Goal: Information Seeking & Learning: Find specific fact

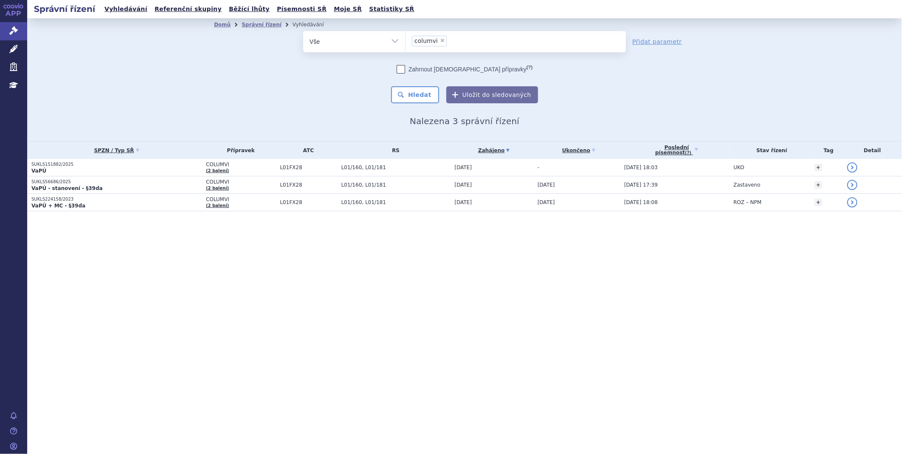
click at [440, 40] on span "×" at bounding box center [442, 40] width 5 height 5
click at [406, 40] on select "columvi" at bounding box center [405, 41] width 0 height 21
select select
type input "SUKLS97202/2025"
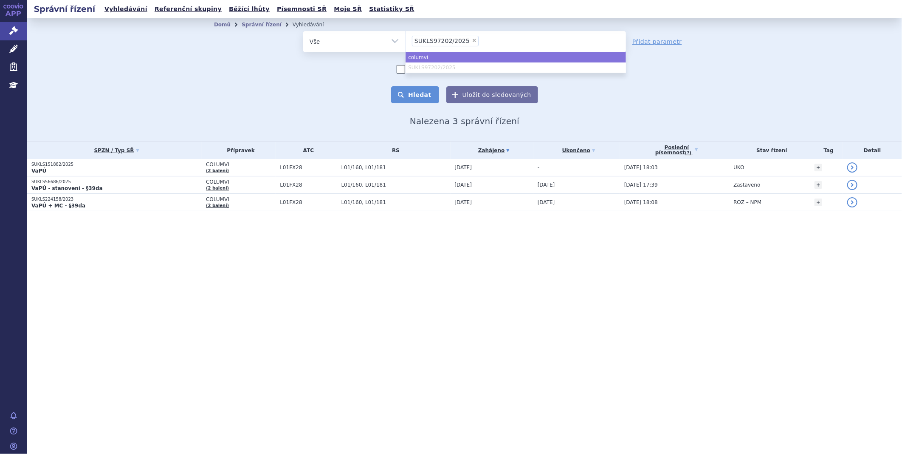
select select "columvi"
click at [426, 99] on button "Hledat" at bounding box center [415, 94] width 48 height 17
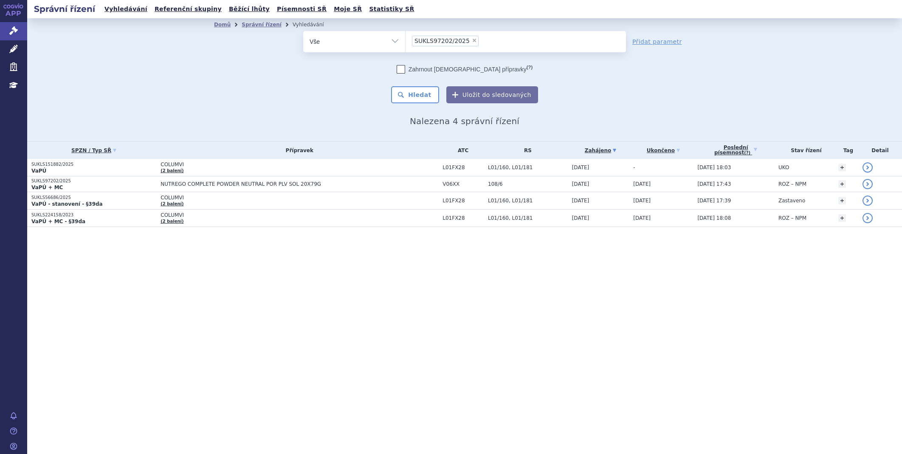
select select "SUKLS97202/2025"
click at [416, 90] on button "Hledat" at bounding box center [415, 94] width 48 height 17
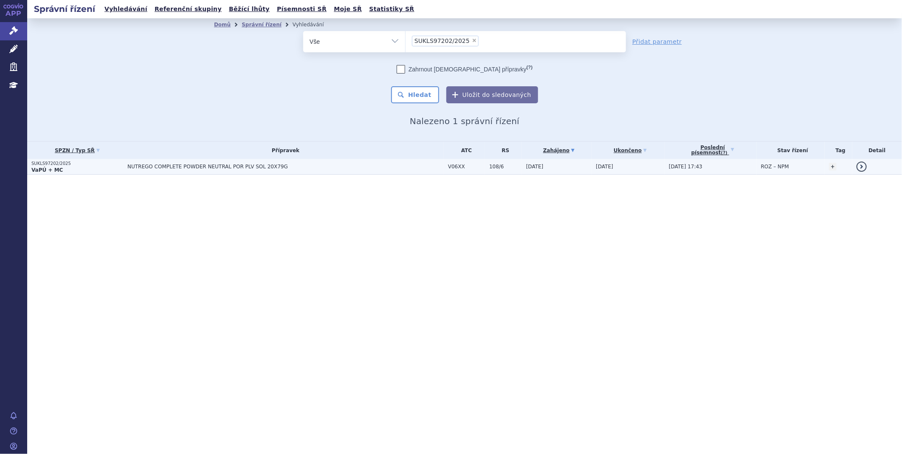
click at [179, 164] on span "NUTREGO COMPLETE POWDER NEUTRAL POR PLV SOL 20X79G" at bounding box center [233, 167] width 212 height 6
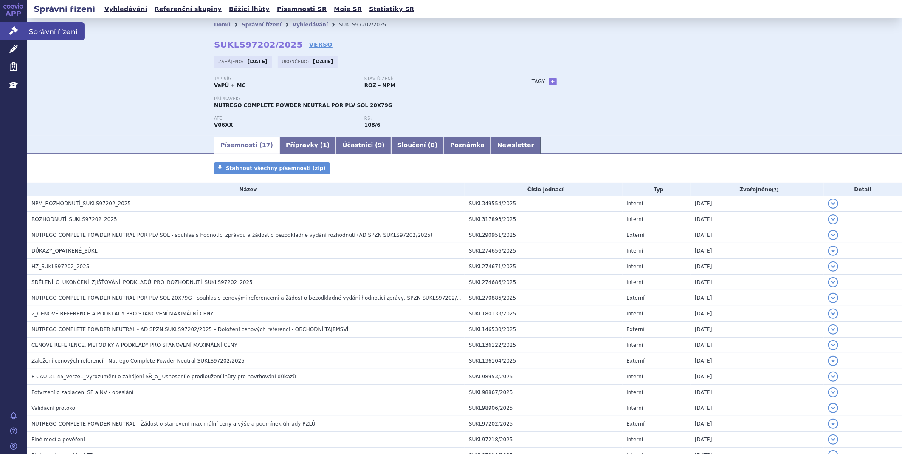
click at [19, 23] on link "Správní řízení" at bounding box center [13, 31] width 27 height 18
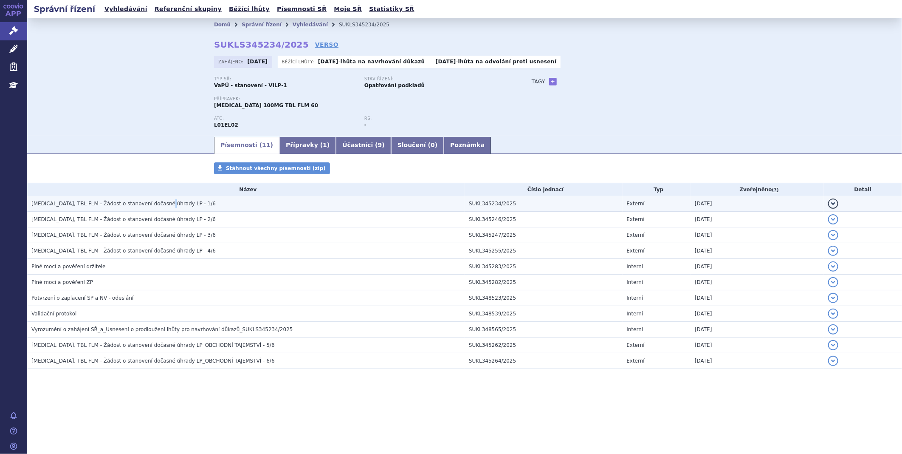
click at [160, 209] on td "CALQUENCE, TBL FLM - Žádost o stanovení dočasné úhrady LP - 1/6" at bounding box center [245, 204] width 437 height 16
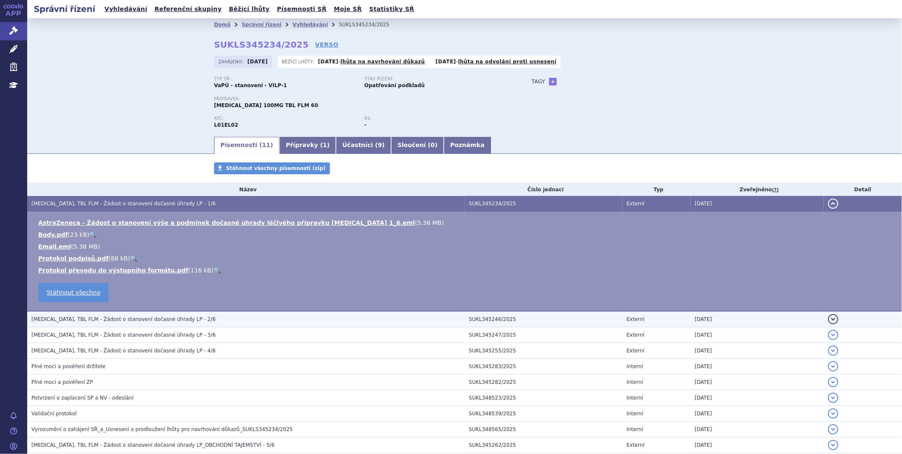
click at [121, 316] on span "CALQUENCE, TBL FLM - Žádost o stanovení dočasné úhrady LP - 2/6" at bounding box center [123, 319] width 184 height 6
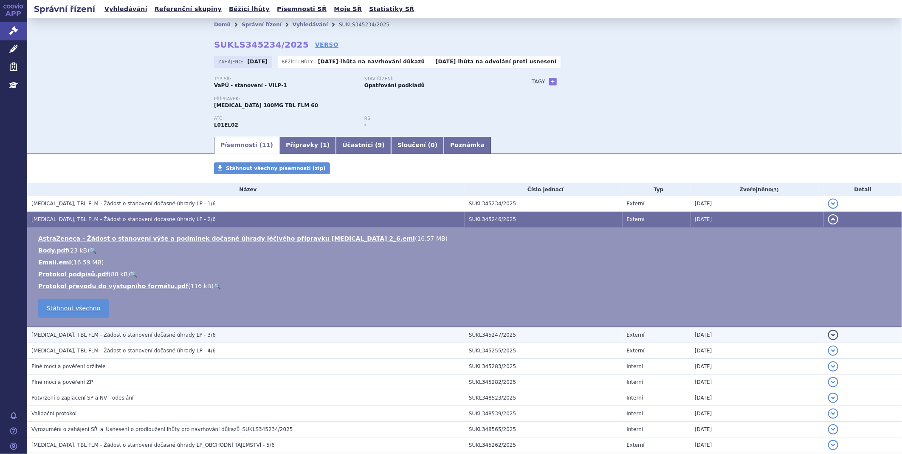
click at [121, 337] on span "CALQUENCE, TBL FLM - Žádost o stanovení dočasné úhrady LP - 3/6" at bounding box center [123, 335] width 184 height 6
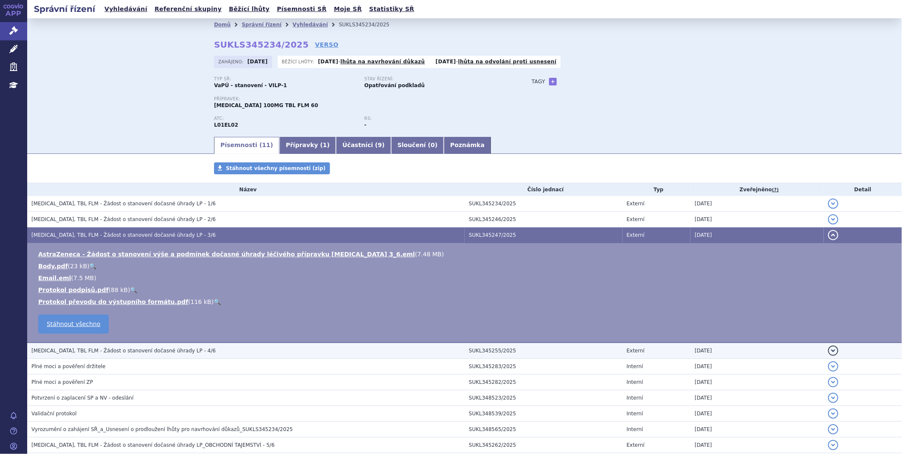
click at [120, 349] on span "CALQUENCE, TBL FLM - Žádost o stanovení dočasné úhrady LP - 4/6" at bounding box center [123, 350] width 184 height 6
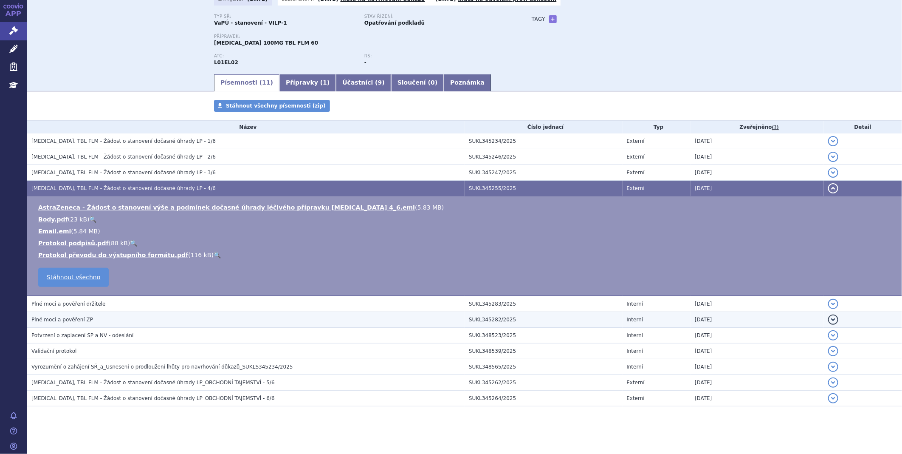
scroll to position [66, 0]
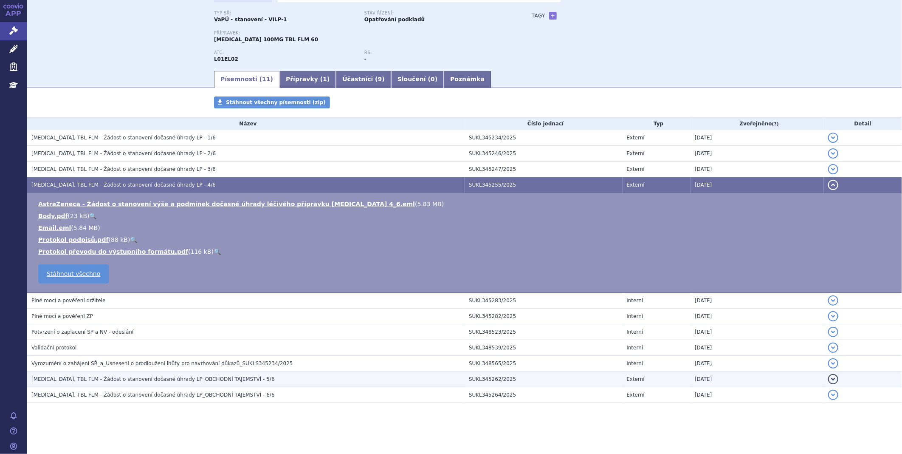
click at [104, 377] on span "CALQUENCE, TBL FLM - Žádost o stanovení dočasné úhrady LP_OBCHODNÍ TAJEMSTVÍ - …" at bounding box center [152, 379] width 243 height 6
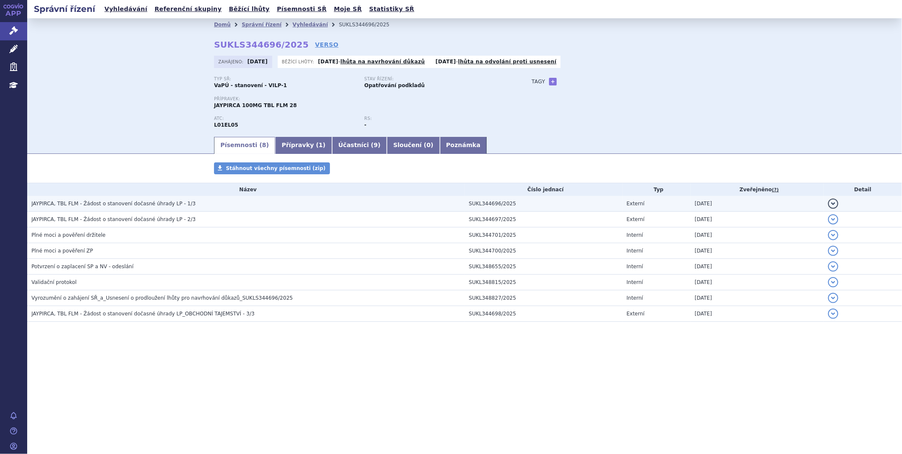
click at [136, 203] on span "JAYPIRCA, TBL FLM - Žádost o stanovení dočasné úhrady LP - 1/3" at bounding box center [113, 203] width 164 height 6
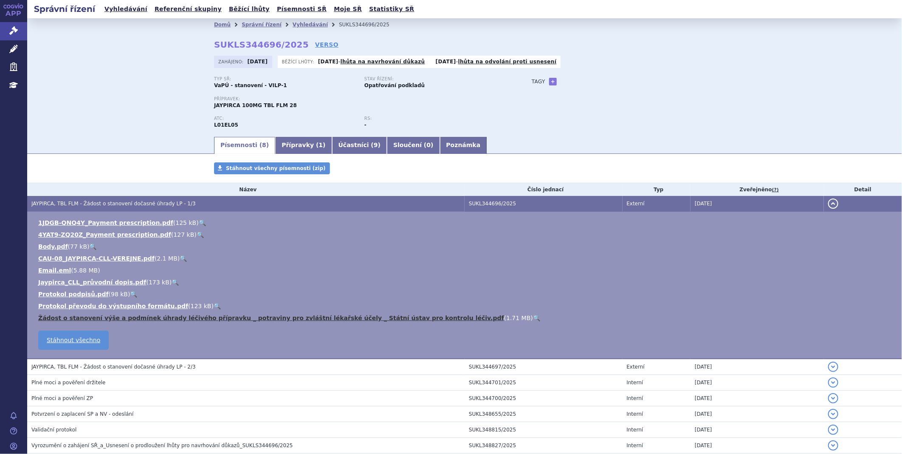
click at [126, 320] on link "Žádost o stanovení výše a podmínek úhrady léčivého přípravku _ potraviny pro zv…" at bounding box center [271, 317] width 466 height 7
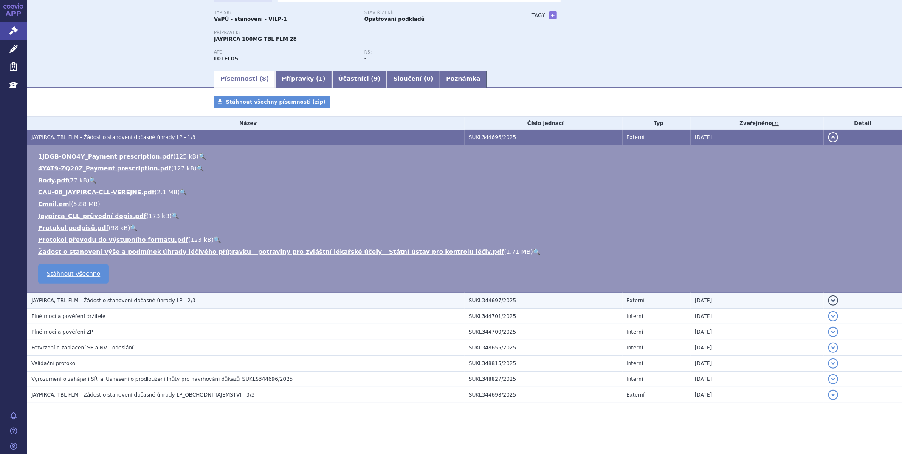
click at [139, 300] on span "JAYPIRCA, TBL FLM - Žádost o stanovení dočasné úhrady LP - 2/3" at bounding box center [113, 300] width 164 height 6
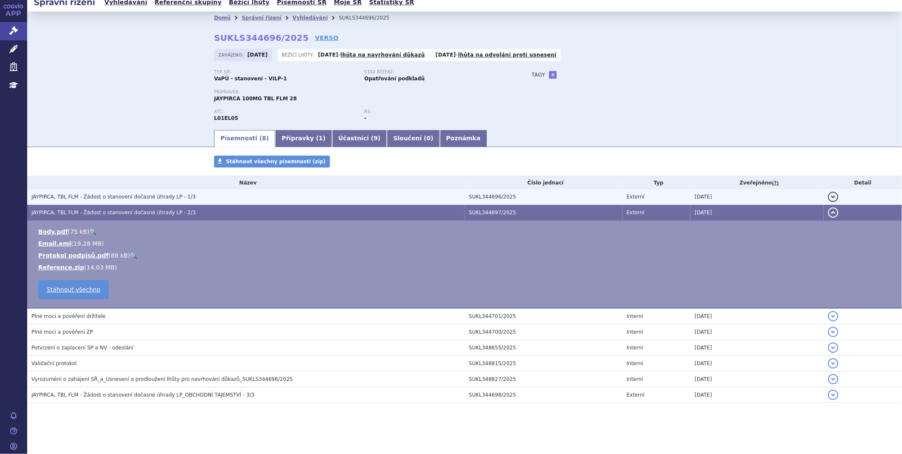
click at [101, 198] on span "JAYPIRCA, TBL FLM - Žádost o stanovení dočasné úhrady LP - 1/3" at bounding box center [113, 197] width 164 height 6
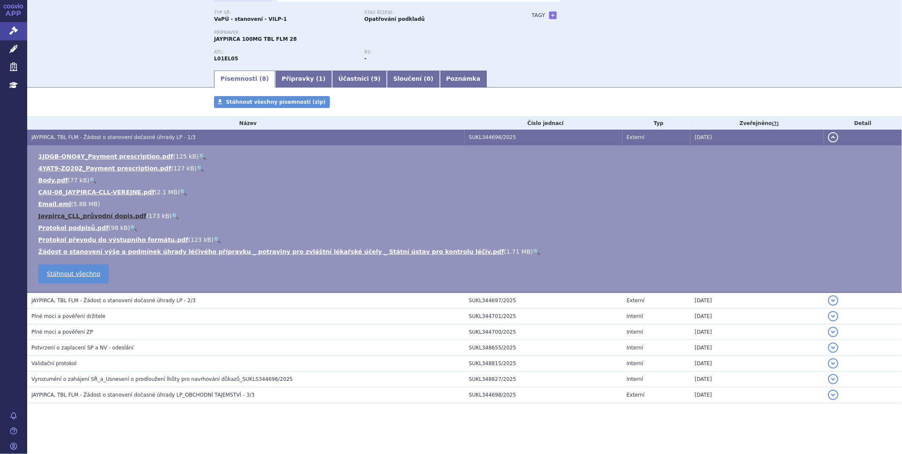
click at [82, 217] on link "Jaypirca_CLL_průvodní dopis.pdf" at bounding box center [92, 215] width 108 height 7
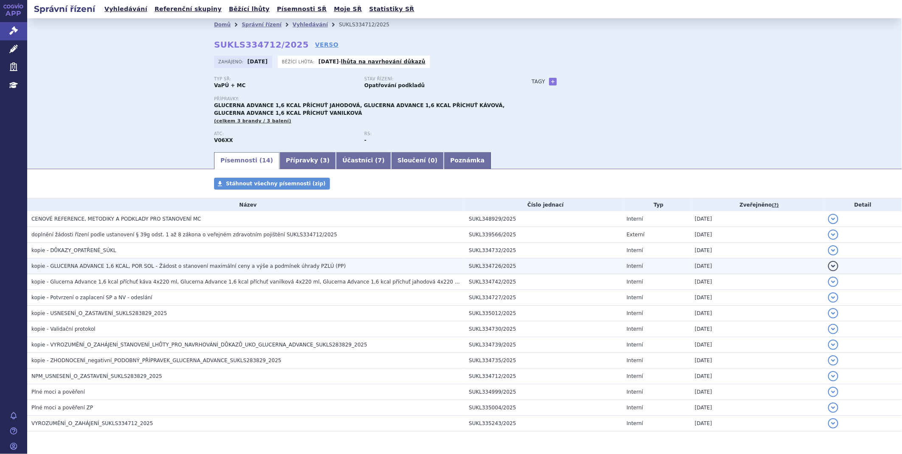
click at [117, 268] on span "kopie - GLUCERNA ADVANCE 1,6 KCAL, POR SOL - Žádost o stanovení maximální ceny …" at bounding box center [188, 266] width 314 height 6
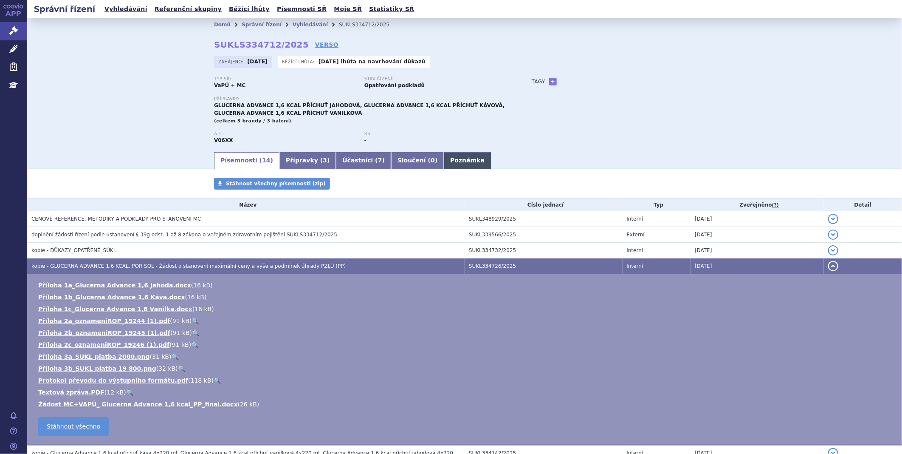
click at [444, 161] on link "Poznámka" at bounding box center [467, 160] width 47 height 17
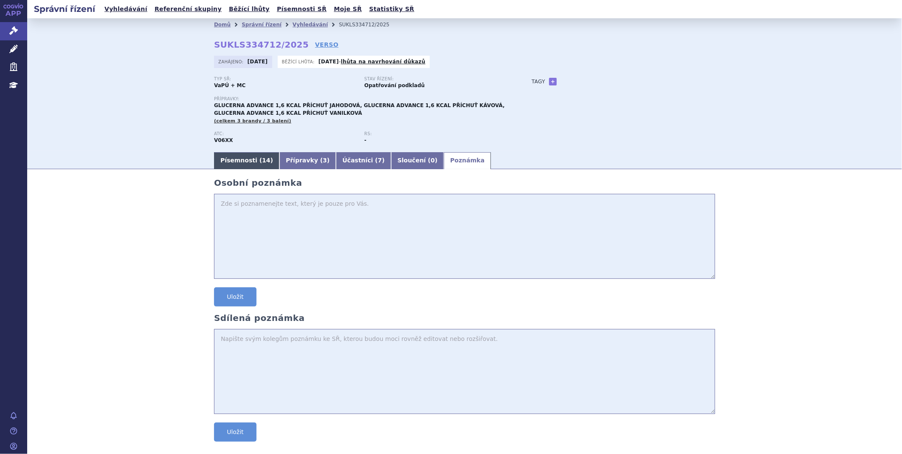
click at [243, 162] on link "Písemnosti ( 14 )" at bounding box center [246, 160] width 65 height 17
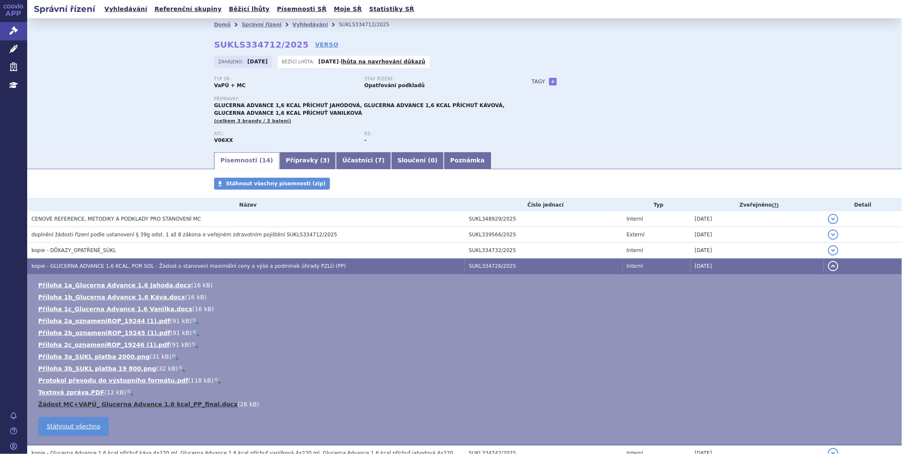
click at [151, 407] on link "Žádost MC+VAPÚ_ Glucerna Advance 1,6 kcal_PP_final.docx" at bounding box center [138, 404] width 200 height 7
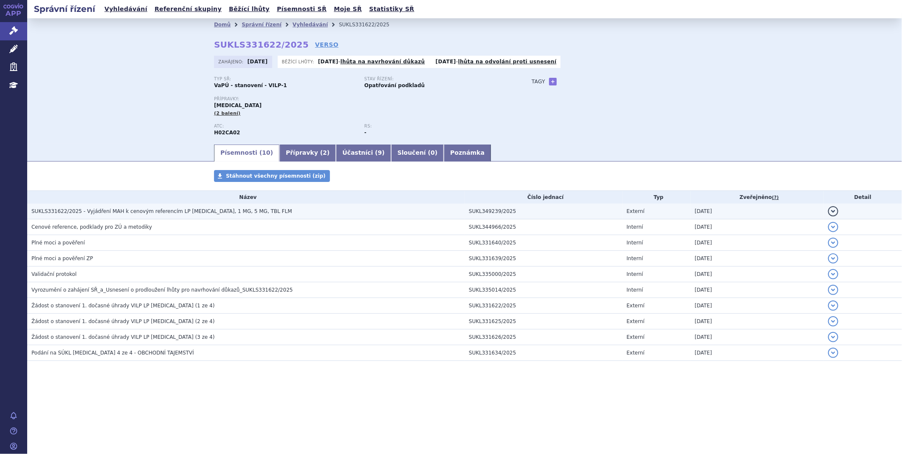
click at [180, 213] on span "SUKLS331622/2025 - Vyjádření MAH k cenovým referencím LP ISTURISA, 1 MG, 5 MG, …" at bounding box center [161, 211] width 261 height 6
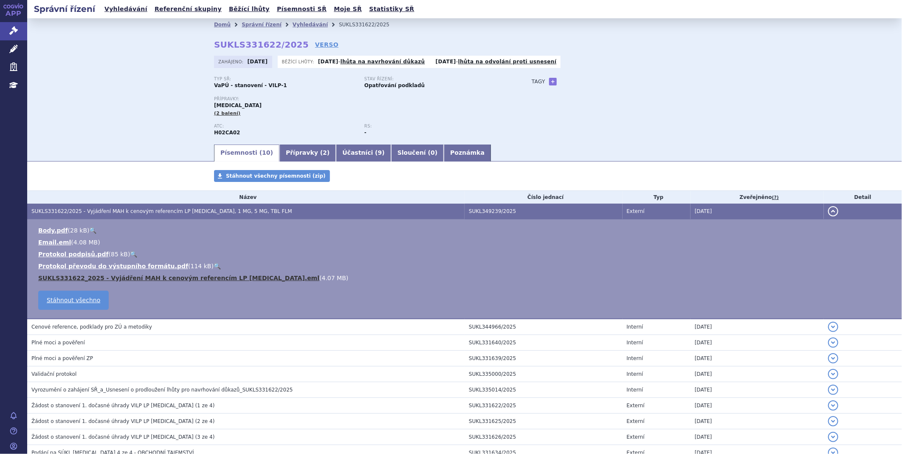
click at [73, 279] on link "SUKLS331622_2025 - Vyjádření MAH k cenovým referencím LP ISTURISA.eml" at bounding box center [178, 277] width 281 height 7
click at [567, 66] on div "Zahájeno: 19.08.2025 Běžící lhůty: 05.09.2025 - lhůta na navrhování důkazů 10.0…" at bounding box center [464, 64] width 501 height 17
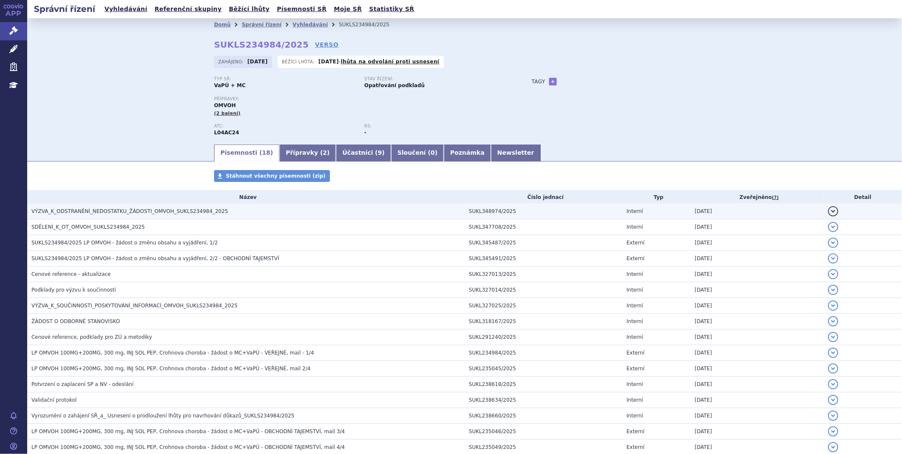
click at [66, 211] on span "VÝZVA_K_ODSTRANĚNÍ_NEDOSTATKU_ŽÁDOSTI_OMVOH_SUKLS234984_2025" at bounding box center [129, 211] width 197 height 6
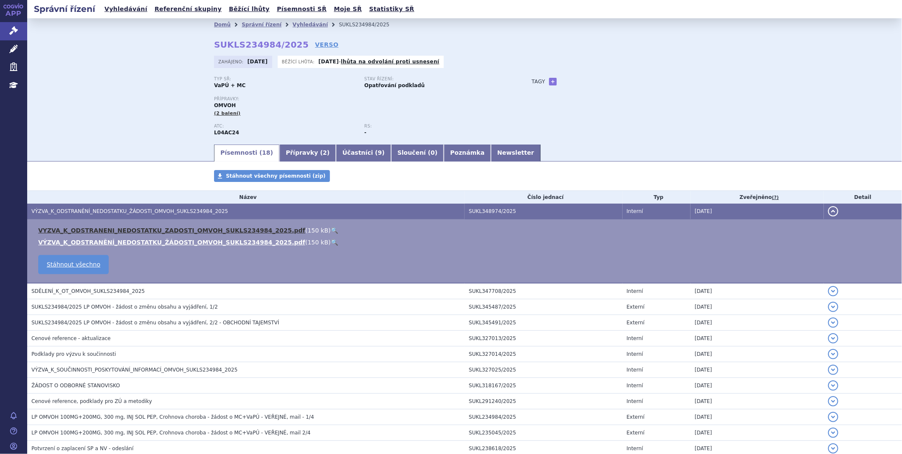
click at [74, 230] on link "VYZVA_K_ODSTRANENI_NEDOSTATKU_ZADOSTI_OMVOH_SUKLS234984_2025.pdf" at bounding box center [171, 230] width 267 height 7
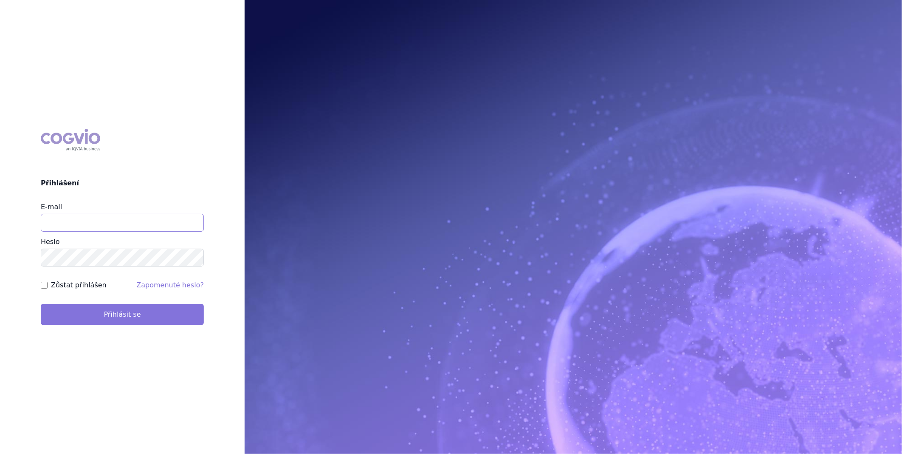
type input "katerina.ondrusova@vzp.cz"
click at [112, 316] on button "Přihlásit se" at bounding box center [122, 314] width 163 height 21
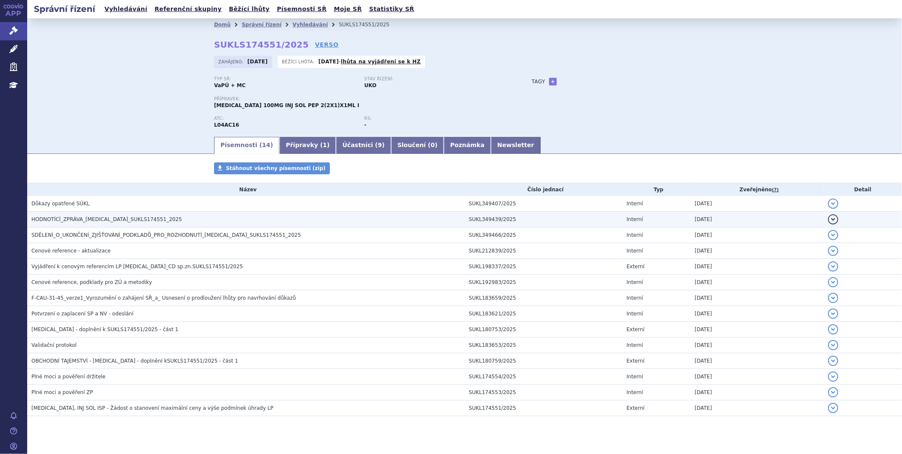
click at [68, 217] on span "HODNOTÍCÍ_ZPRÁVA_TREMFYA_SUKLS174551_2025" at bounding box center [106, 219] width 151 height 6
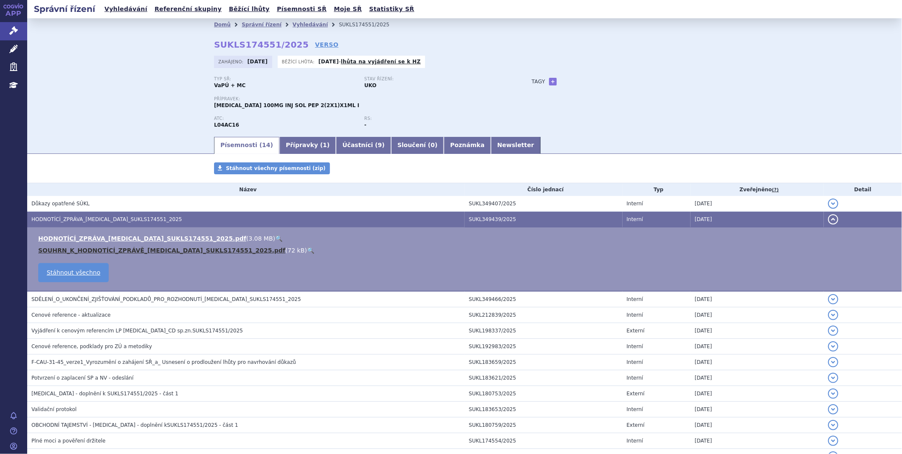
drag, startPoint x: 121, startPoint y: 249, endPoint x: 92, endPoint y: 253, distance: 29.1
drag, startPoint x: 290, startPoint y: 41, endPoint x: 163, endPoint y: 48, distance: 126.7
click at [163, 48] on div "Domů Správní řízení Vyhledávání SUKLS174551/2025 SUKLS174551/2025 VERSO Zahájen…" at bounding box center [464, 76] width 875 height 117
copy strong "SUKLS174551/2025"
click at [491, 149] on link "Newsletter" at bounding box center [516, 145] width 50 height 17
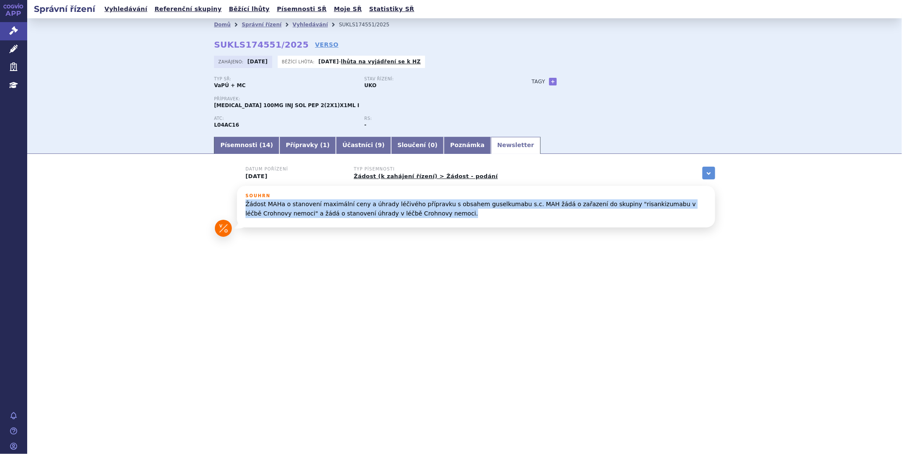
drag, startPoint x: 390, startPoint y: 215, endPoint x: 240, endPoint y: 206, distance: 150.3
click at [240, 206] on div "Souhrn Žádost MAHa o stanovení maximální ceny a úhrady léčivého přípravku s obs…" at bounding box center [476, 207] width 478 height 42
copy p "Žádost MAHa o stanovení maximální ceny a úhrady léčivého přípravku s obsahem gu…"
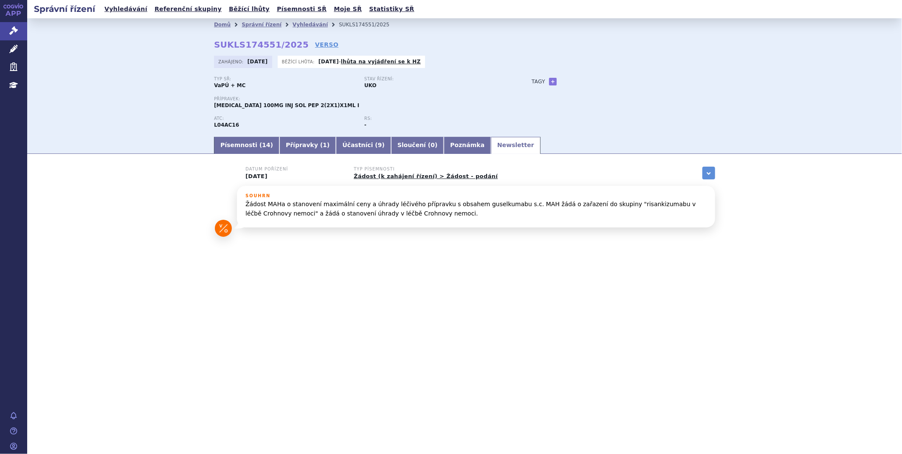
drag, startPoint x: 902, startPoint y: 179, endPoint x: 903, endPoint y: 145, distance: 33.6
click at [232, 149] on link "Písemnosti ( 14 )" at bounding box center [246, 145] width 65 height 17
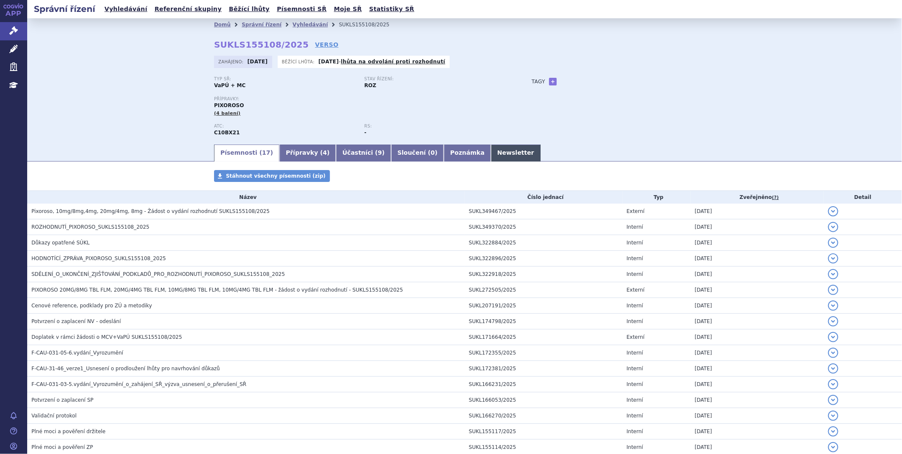
click at [491, 155] on link "Newsletter" at bounding box center [516, 152] width 50 height 17
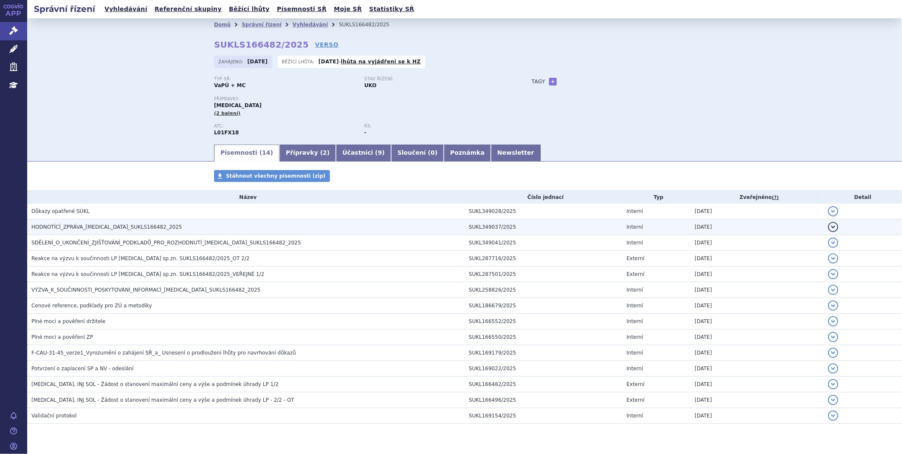
click at [121, 226] on span "HODNOTÍCÍ_ZPRÁVA_RYBREVANT_SUKLS166482_2025" at bounding box center [106, 227] width 151 height 6
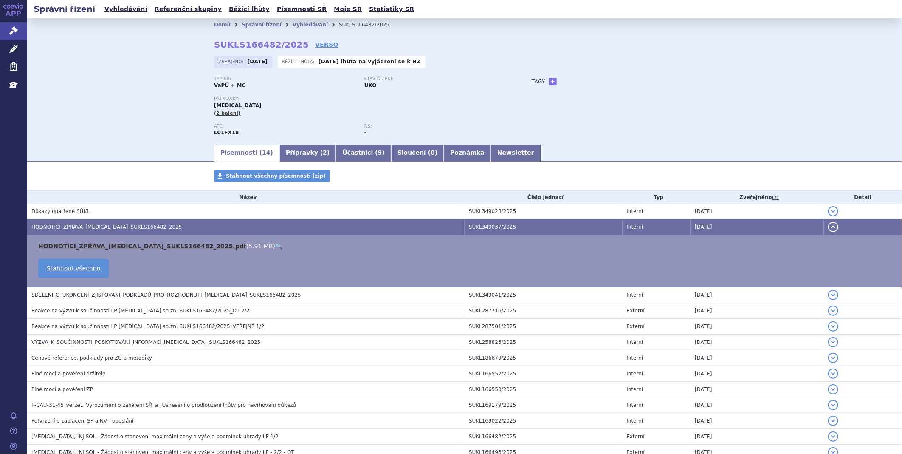
click at [105, 245] on link "HODNOTÍCÍ_ZPRÁVA_RYBREVANT_SUKLS166482_2025.pdf" at bounding box center [142, 246] width 208 height 7
click at [82, 130] on div "Domů Správní řízení Vyhledávání SUKLS166482/2025 SUKLS166482/2025 VERSO Zahájen…" at bounding box center [464, 80] width 875 height 125
click at [491, 153] on link "Newsletter" at bounding box center [516, 152] width 50 height 17
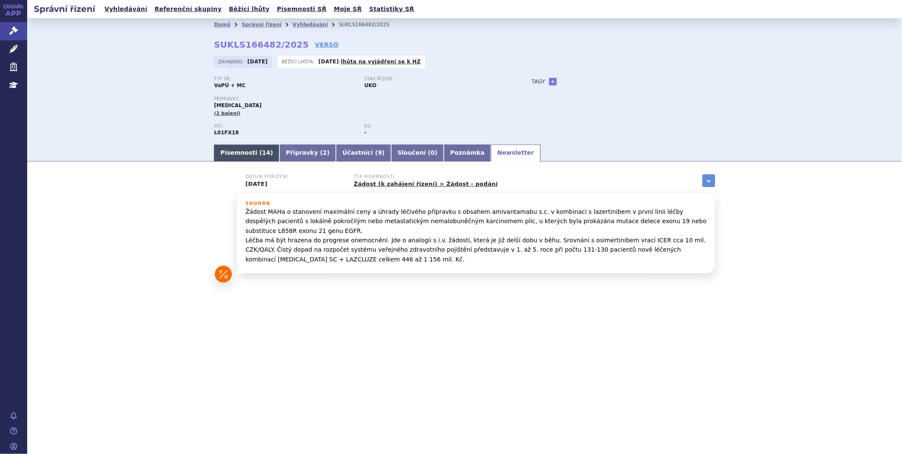
click at [247, 156] on link "Písemnosti ( 14 )" at bounding box center [246, 152] width 65 height 17
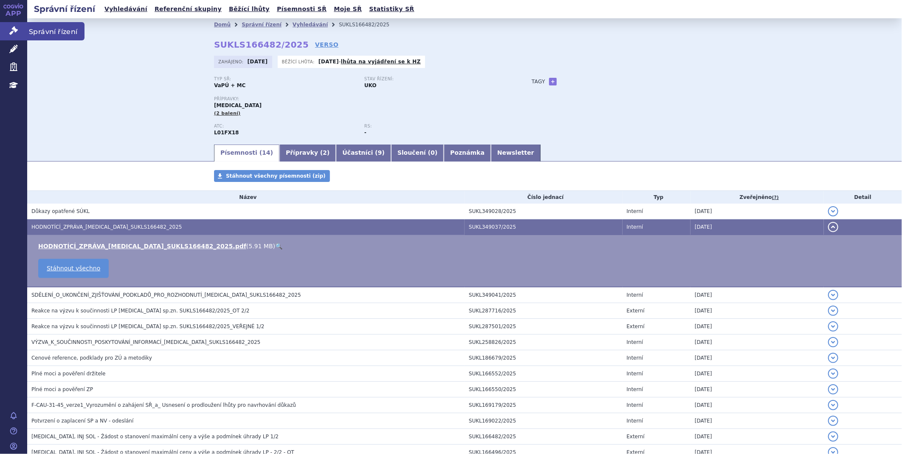
click at [7, 28] on link "Správní řízení" at bounding box center [13, 31] width 27 height 18
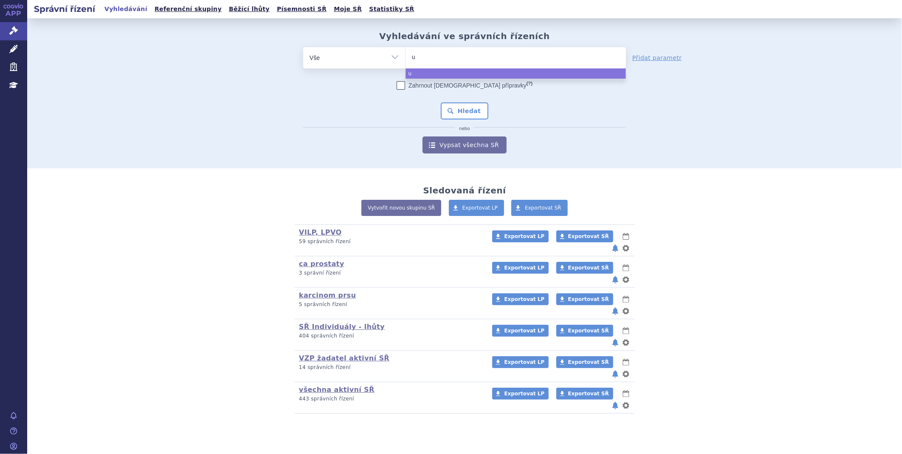
type input "ul"
type input "ult"
type input "ultom"
type input "ultomi"
type input "ultomiri"
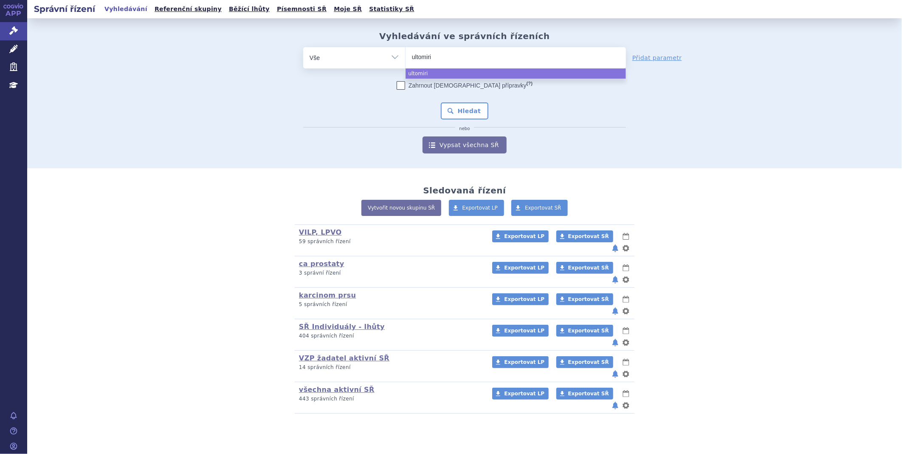
type input "[MEDICAL_DATA]"
select select "ultomiris"
click at [460, 110] on button "Hledat" at bounding box center [465, 110] width 48 height 17
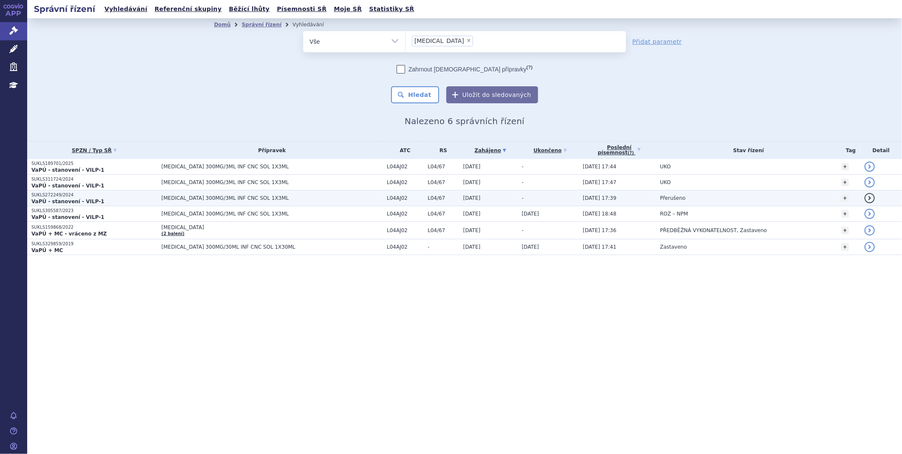
click at [67, 200] on strong "VaPÚ - stanovení - VILP-1" at bounding box center [67, 201] width 73 height 6
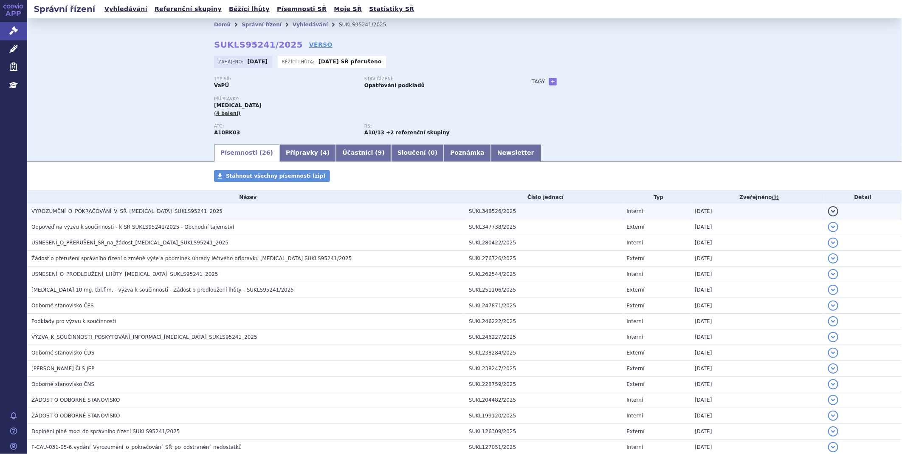
click at [54, 209] on span "VYROZUMĚNÍ_O_POKRAČOVÁNÍ_V_SŘ_JARDIANCE_SUKLS95241_2025" at bounding box center [126, 211] width 191 height 6
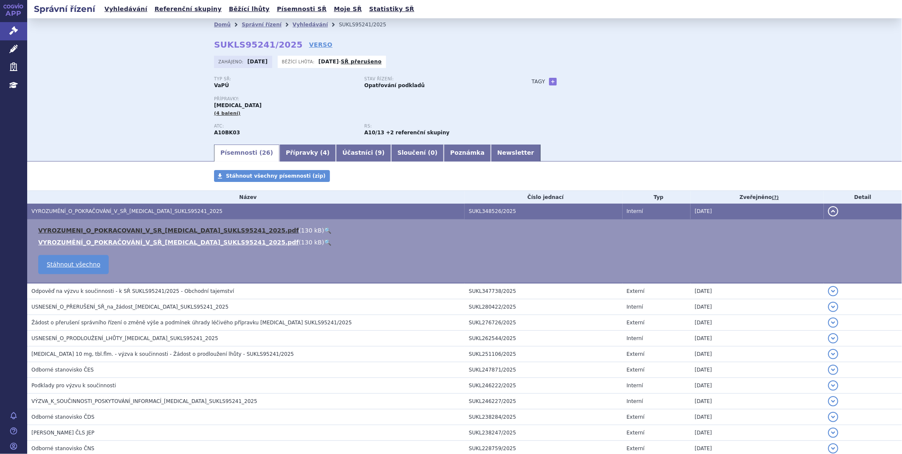
click at [81, 232] on link "VYROZUMENI_O_POKRACOVANI_V_SR_JARDIANCE_SUKLS95241_2025.pdf" at bounding box center [168, 230] width 261 height 7
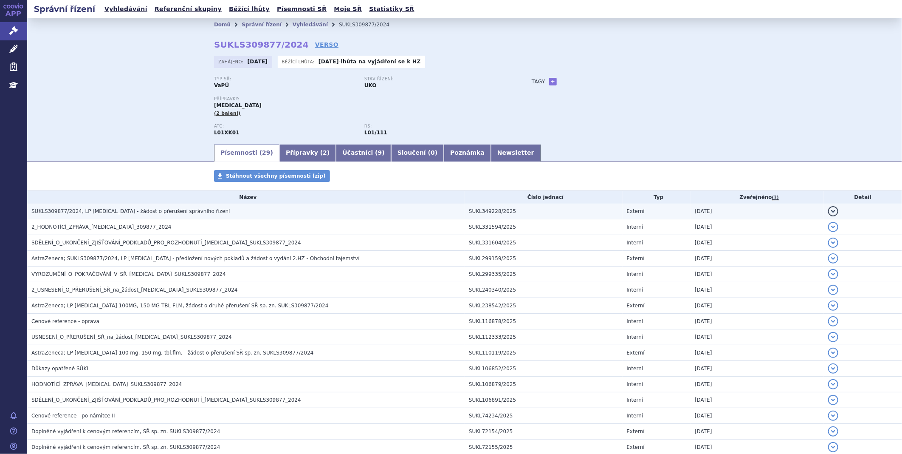
click at [107, 212] on span "SUKLS309877/2024, LP LYNPARZA - žádost o přerušení správního řízení" at bounding box center [130, 211] width 199 height 6
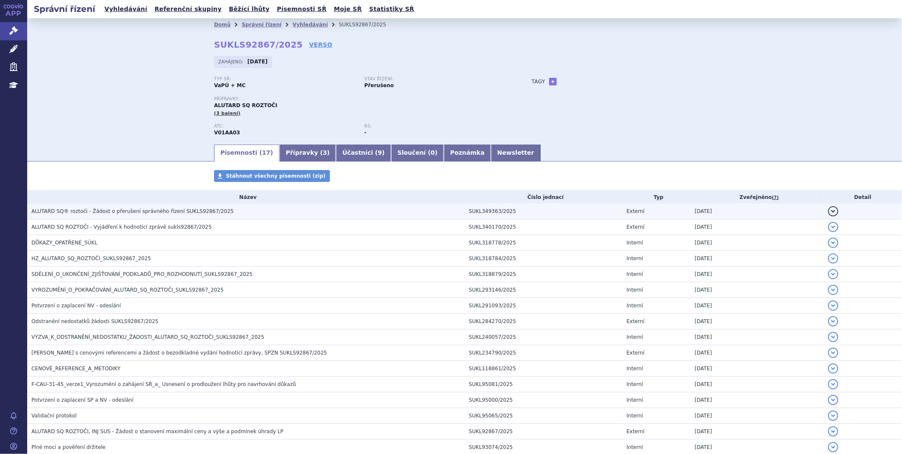
click at [130, 212] on span "ALUTARD SQ® roztoči - Žádost o přerušení správného řízení SUKLS92867/2025" at bounding box center [132, 211] width 202 height 6
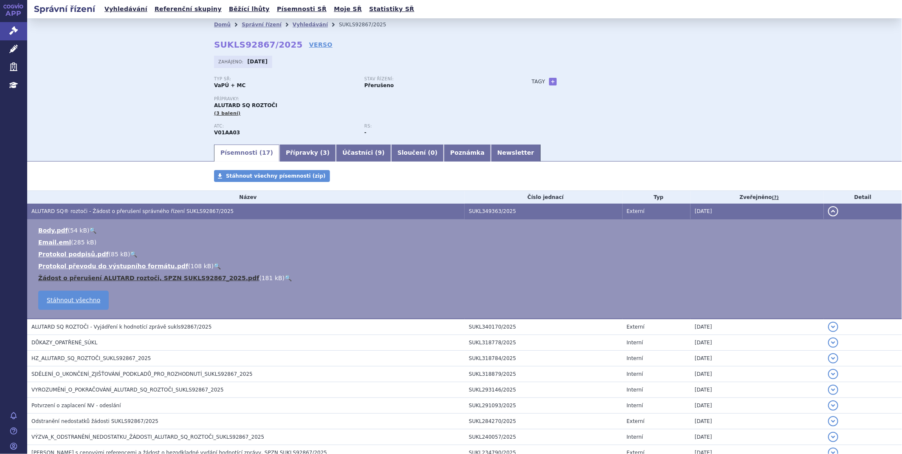
click at [100, 279] on link "Žádost o přerušení ALUTARD roztoči, SPZN SUKLS92867_2025.pdf" at bounding box center [148, 277] width 221 height 7
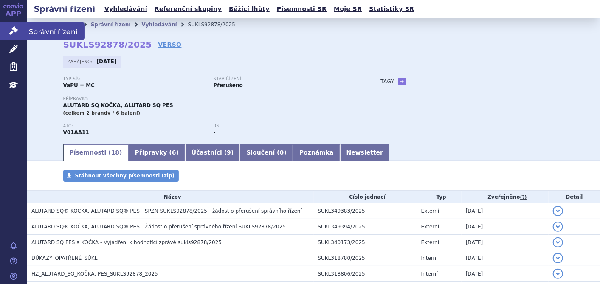
click at [17, 31] on icon at bounding box center [13, 30] width 8 height 8
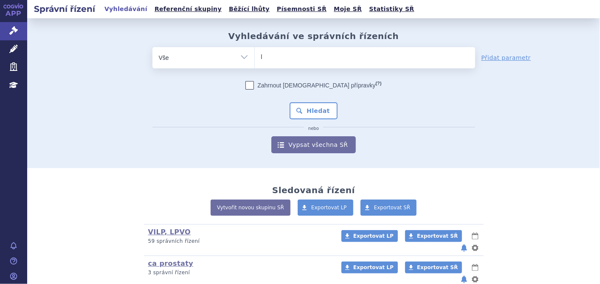
type input "ly"
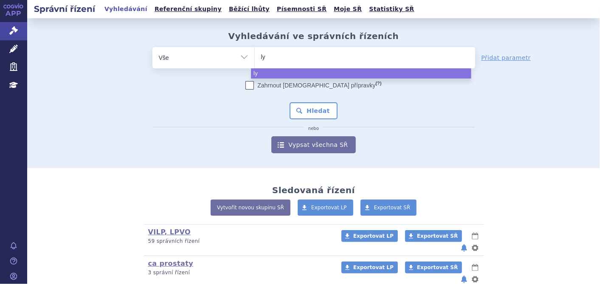
type input "lyn"
type input "lynpa"
type input "lynpar"
type input "[MEDICAL_DATA]"
select select "lynparza"
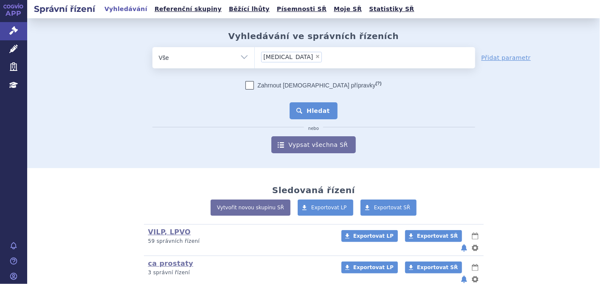
click at [314, 113] on button "Hledat" at bounding box center [314, 110] width 48 height 17
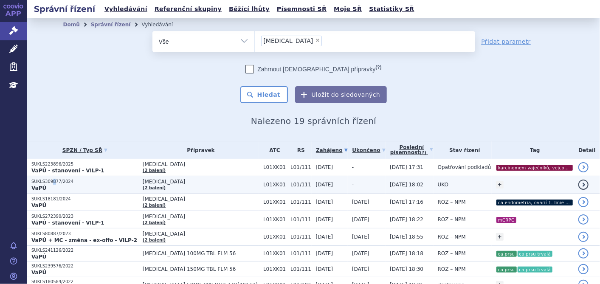
click at [51, 181] on p "SUKLS309877/2024" at bounding box center [84, 182] width 107 height 6
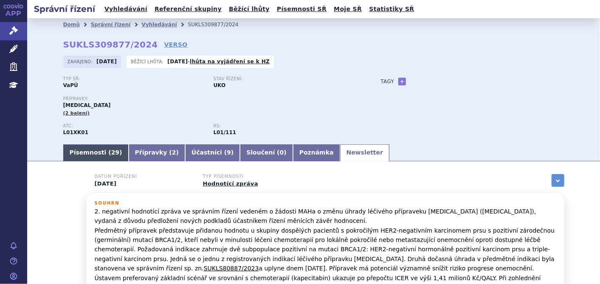
click at [99, 161] on link "Písemnosti ( 29 )" at bounding box center [95, 152] width 65 height 17
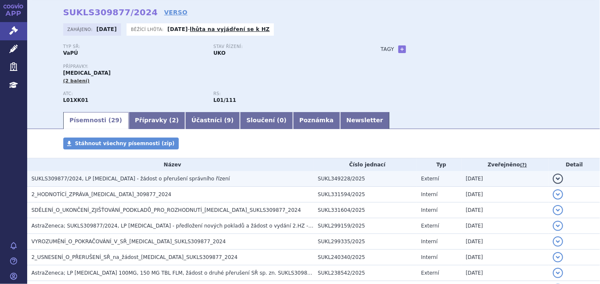
scroll to position [47, 0]
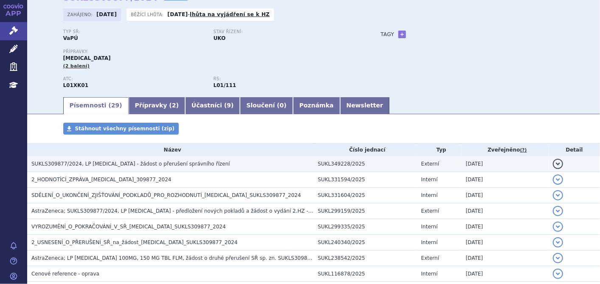
click at [176, 168] on h3 "SUKLS309877/2024, LP [MEDICAL_DATA] - žádost o přerušení správního řízení" at bounding box center [172, 164] width 282 height 8
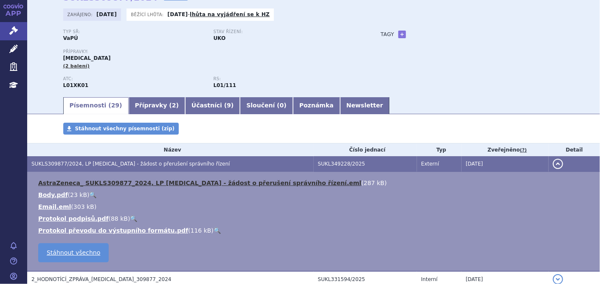
click at [171, 183] on link "AstraZeneca_ SUKLS309877_2024, LP [MEDICAL_DATA] - žádost o přerušení správního…" at bounding box center [199, 183] width 323 height 7
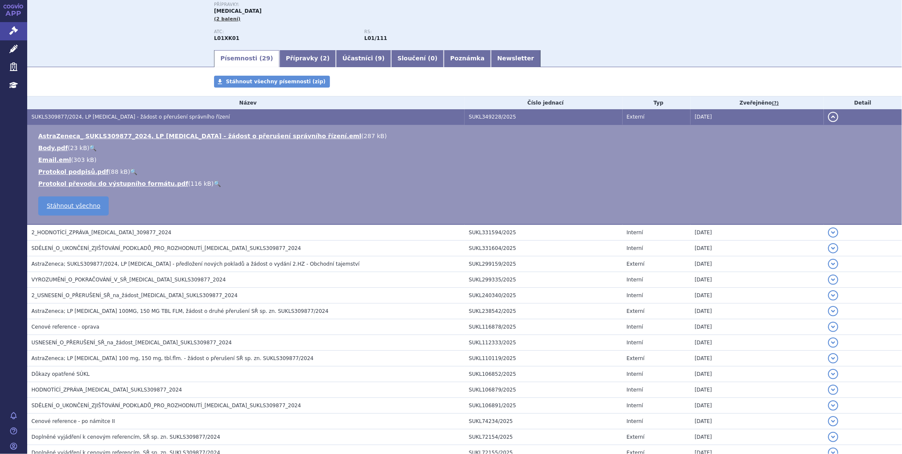
scroll to position [94, 0]
